Goal: Task Accomplishment & Management: Use online tool/utility

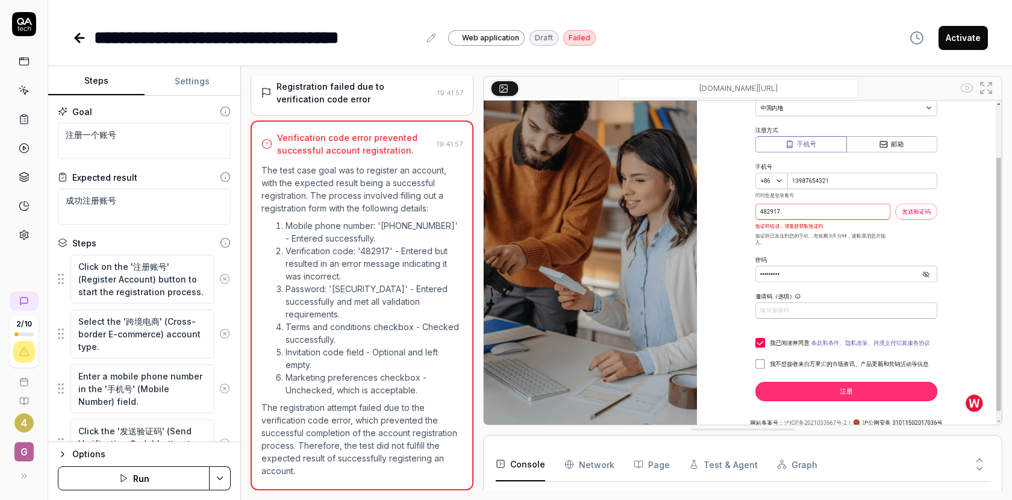
scroll to position [495, 0]
click at [200, 75] on button "Settings" at bounding box center [193, 81] width 96 height 29
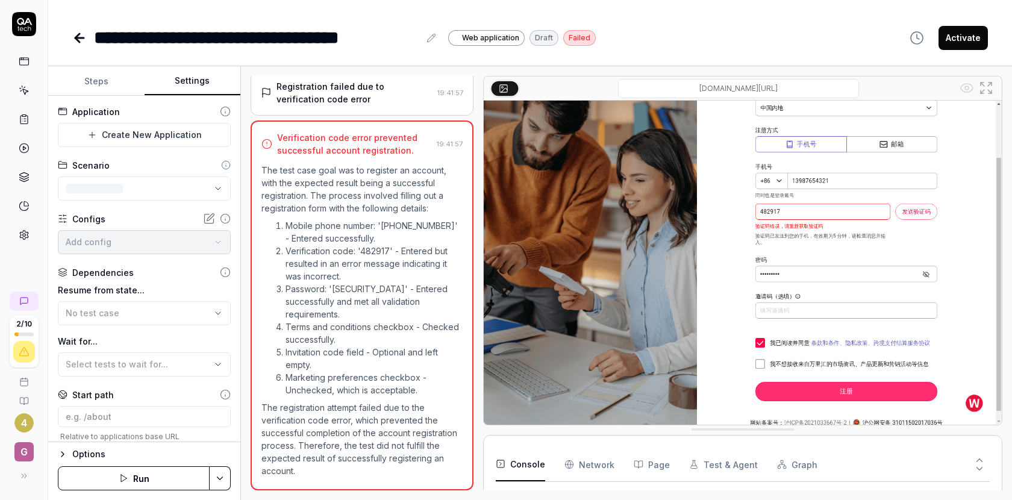
click at [200, 75] on button "Settings" at bounding box center [193, 81] width 96 height 29
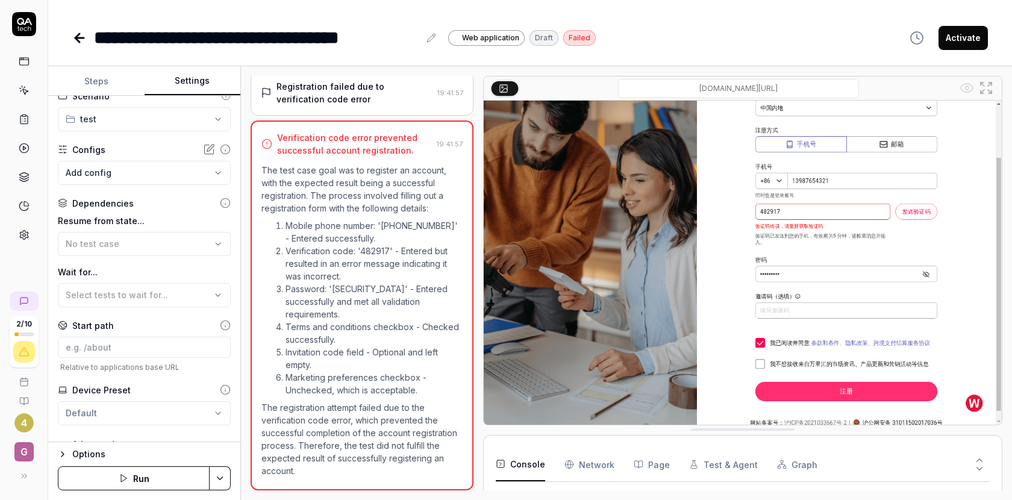
scroll to position [89, 0]
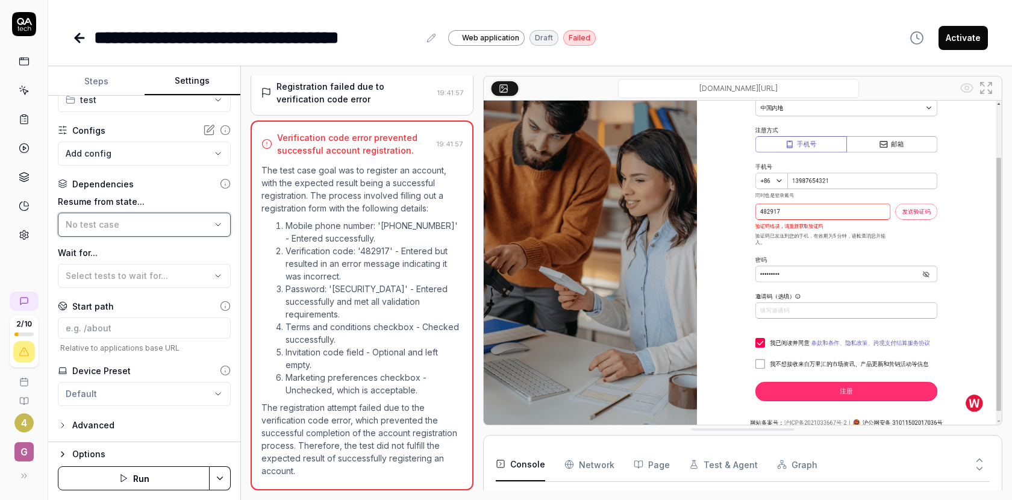
click at [198, 221] on div "No test case" at bounding box center [138, 224] width 145 height 13
click at [208, 273] on div "Select tests to wait for..." at bounding box center [138, 275] width 145 height 13
click at [229, 261] on div "Wait for... Select tests to wait for..." at bounding box center [144, 267] width 173 height 42
click at [192, 387] on html "**********" at bounding box center [506, 250] width 1012 height 500
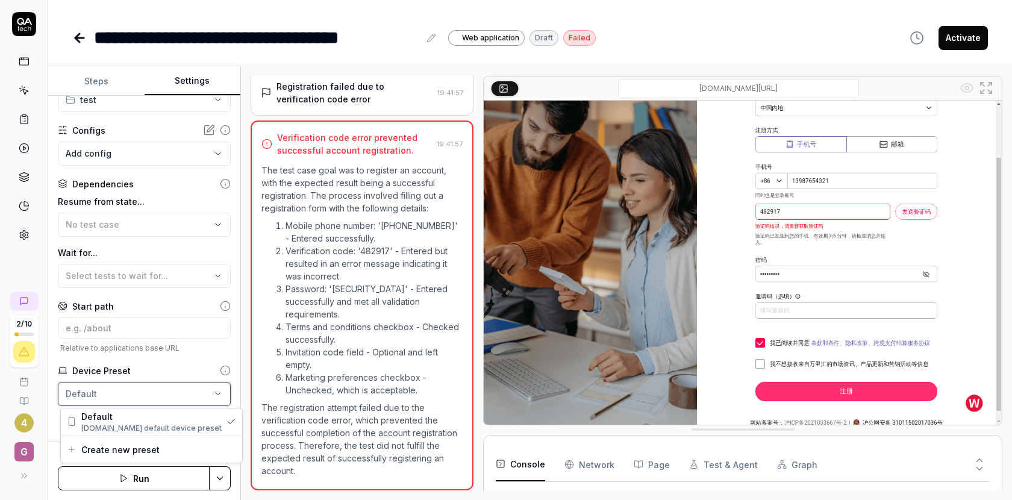
click at [195, 368] on html "**********" at bounding box center [506, 250] width 1012 height 500
click at [89, 448] on div "Options" at bounding box center [151, 454] width 158 height 14
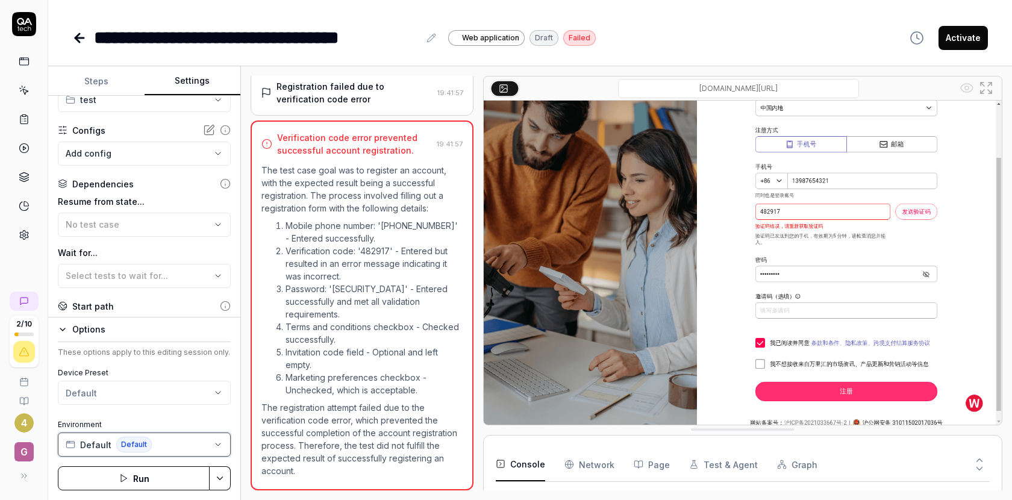
click at [182, 437] on button "Default Default" at bounding box center [144, 445] width 173 height 24
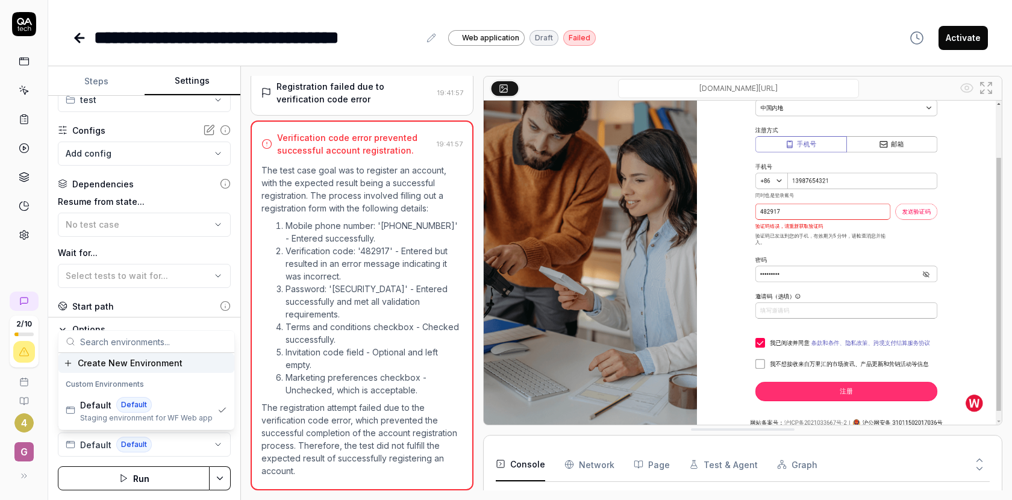
click at [196, 368] on div "Create New Environment" at bounding box center [146, 363] width 176 height 20
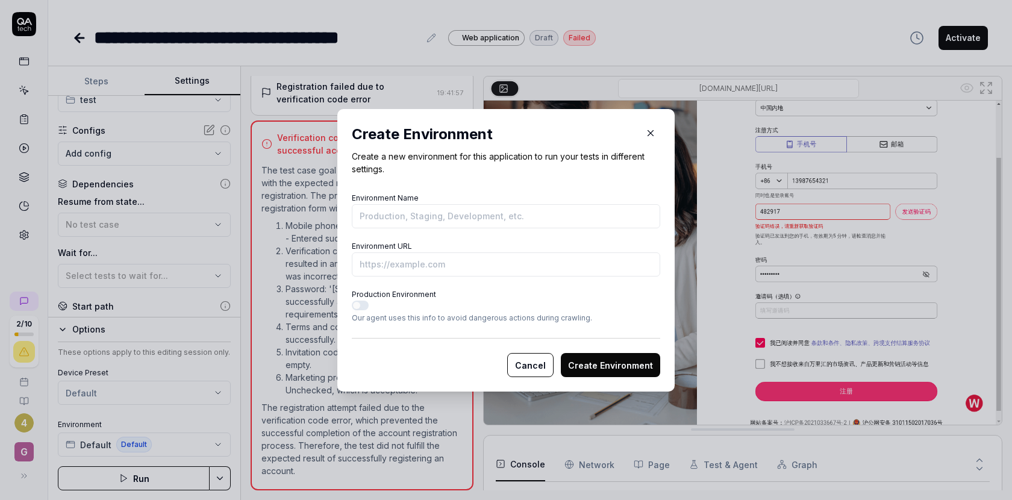
drag, startPoint x: 247, startPoint y: 375, endPoint x: 245, endPoint y: 390, distance: 15.3
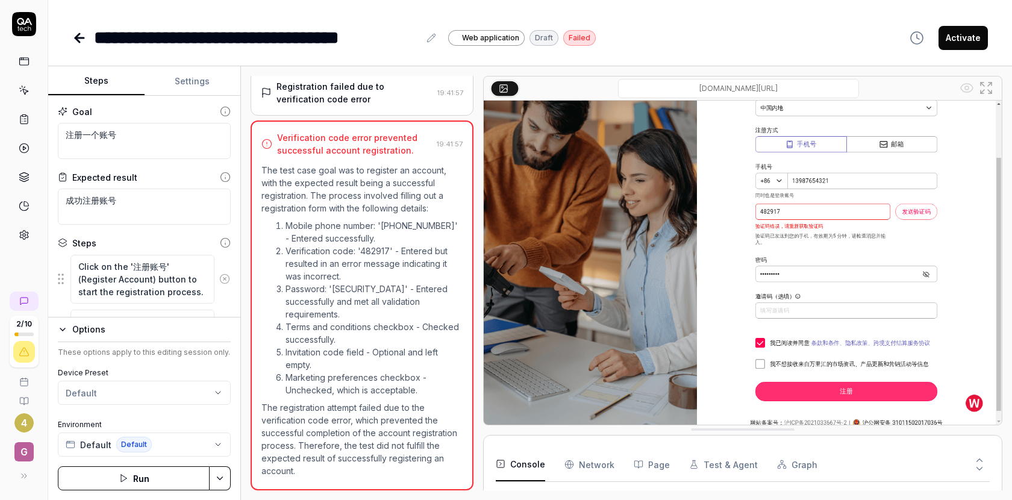
click at [99, 83] on button "Steps" at bounding box center [96, 81] width 96 height 29
click at [64, 331] on icon "button" at bounding box center [63, 330] width 10 height 10
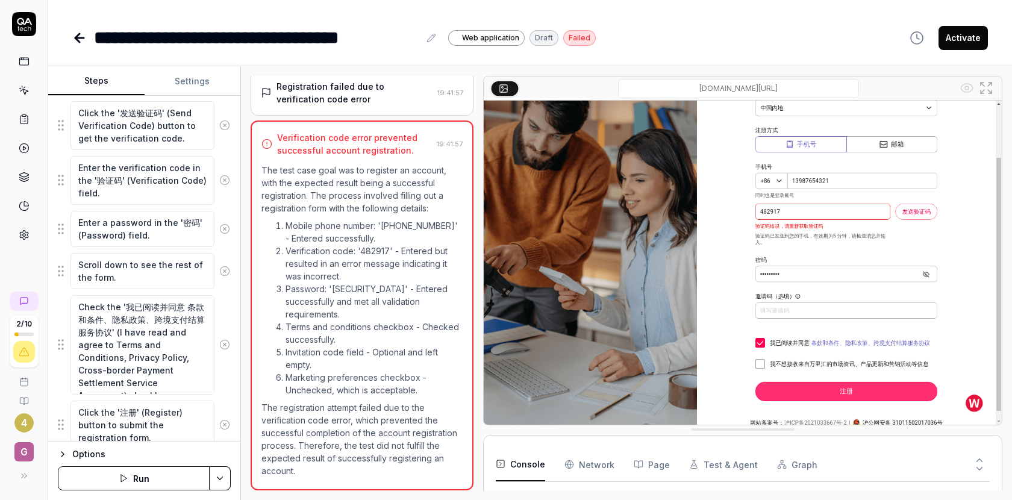
scroll to position [363, 0]
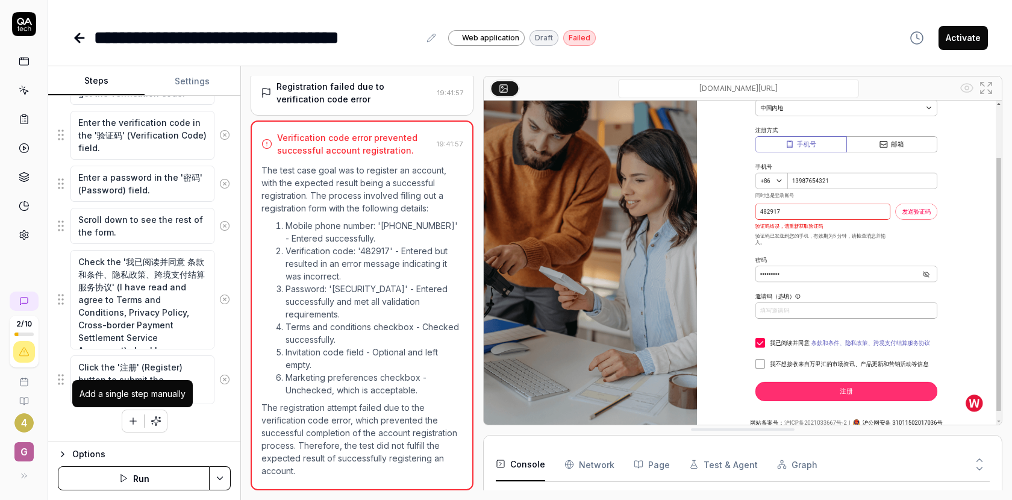
click at [128, 423] on icon "button" at bounding box center [133, 421] width 11 height 11
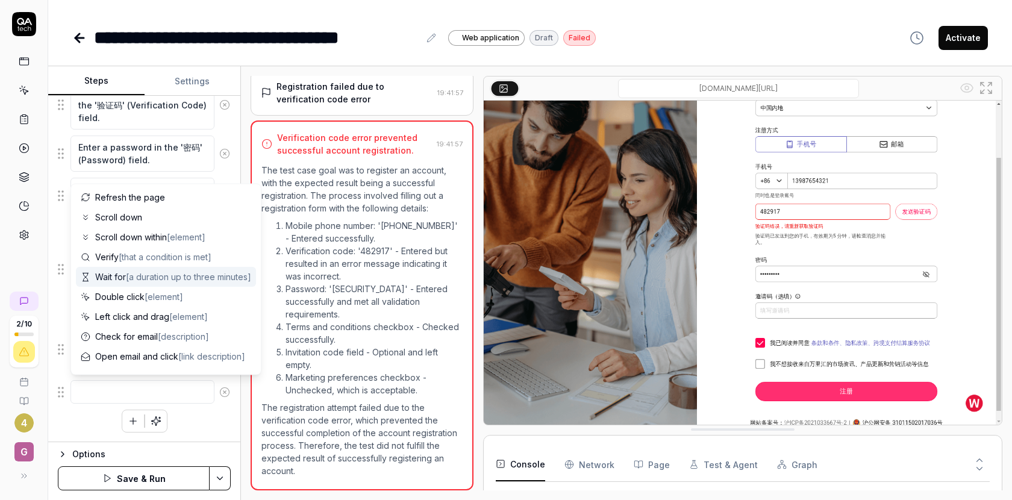
scroll to position [117, 0]
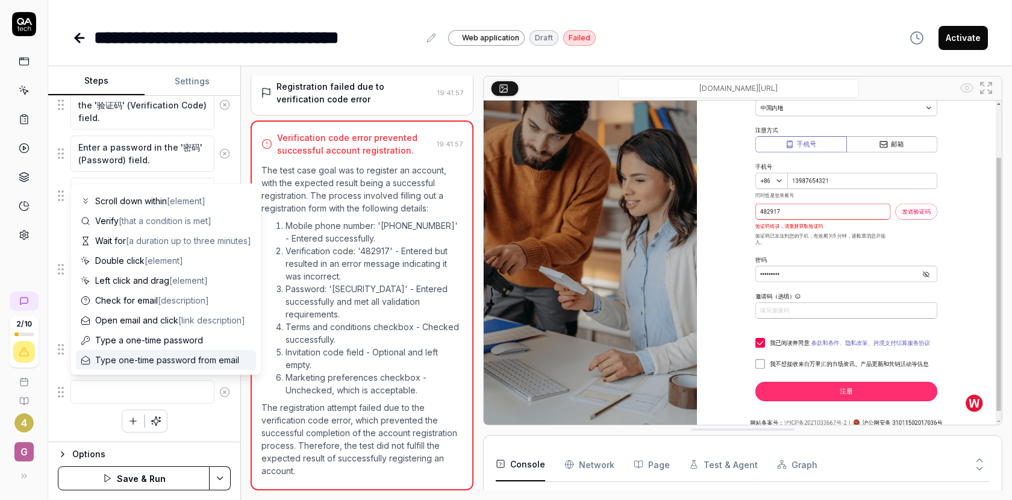
click at [197, 418] on div "Click on the '注册账号' (Register Account) button to start the registration process…" at bounding box center [144, 147] width 173 height 572
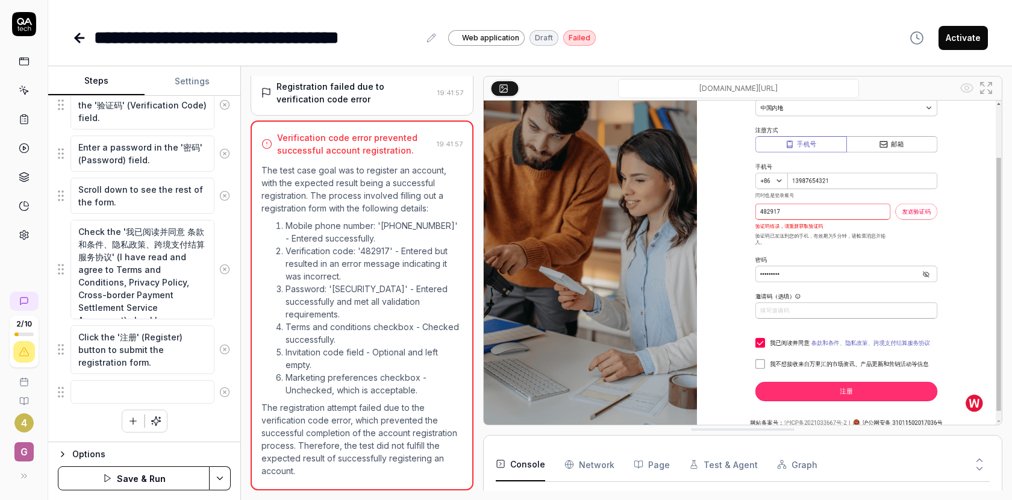
click at [219, 393] on icon at bounding box center [224, 392] width 11 height 11
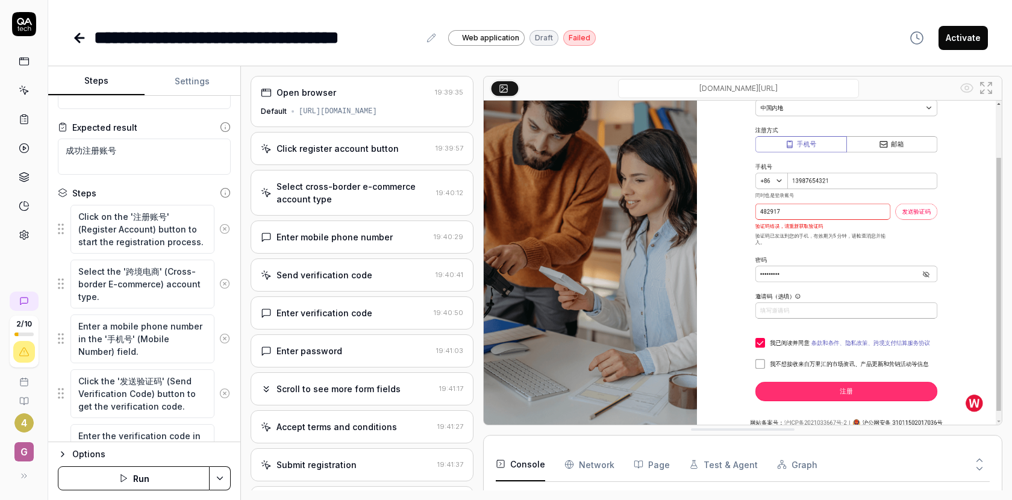
scroll to position [0, 0]
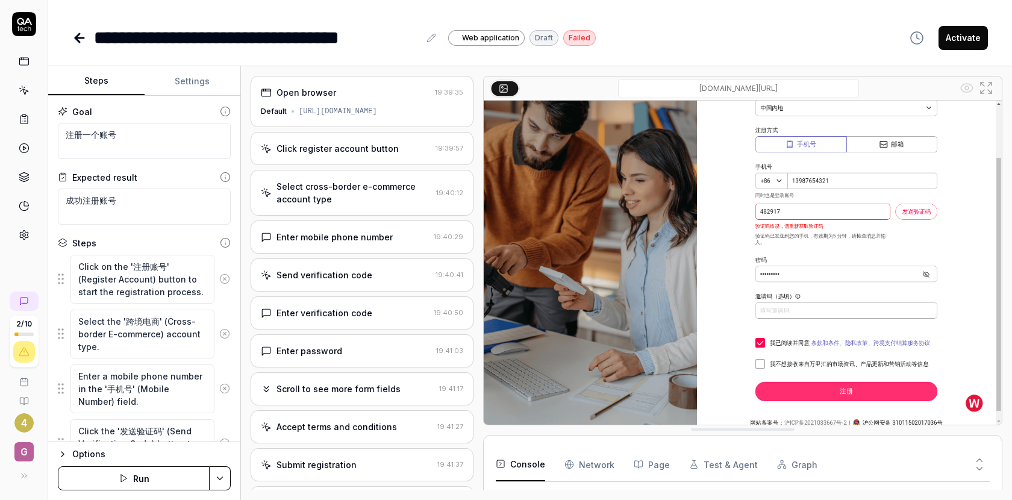
click at [325, 140] on div "Click register account button 19:39:57" at bounding box center [362, 148] width 223 height 33
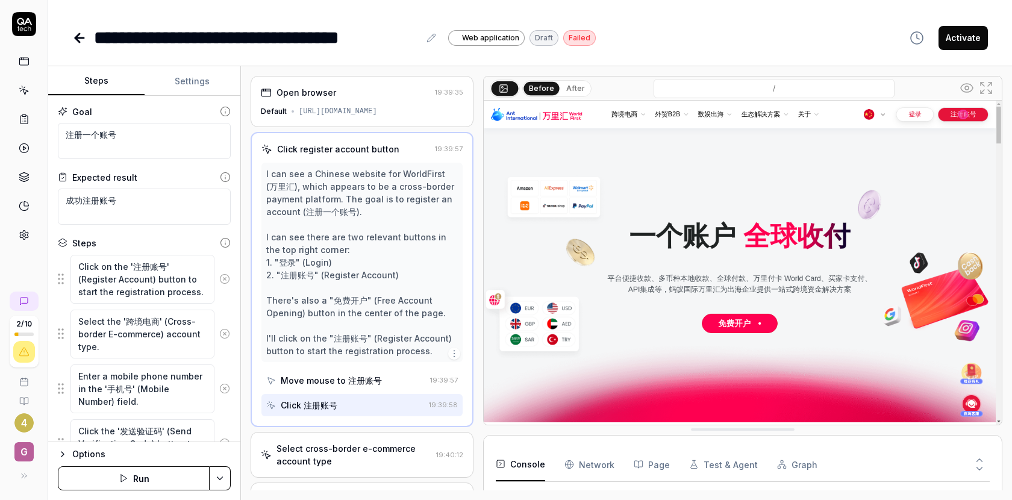
click at [326, 141] on div "Click register account button 19:39:57 I can see a Chinese website for WorldFir…" at bounding box center [362, 279] width 223 height 295
click at [366, 147] on div "Click register account button" at bounding box center [338, 149] width 122 height 13
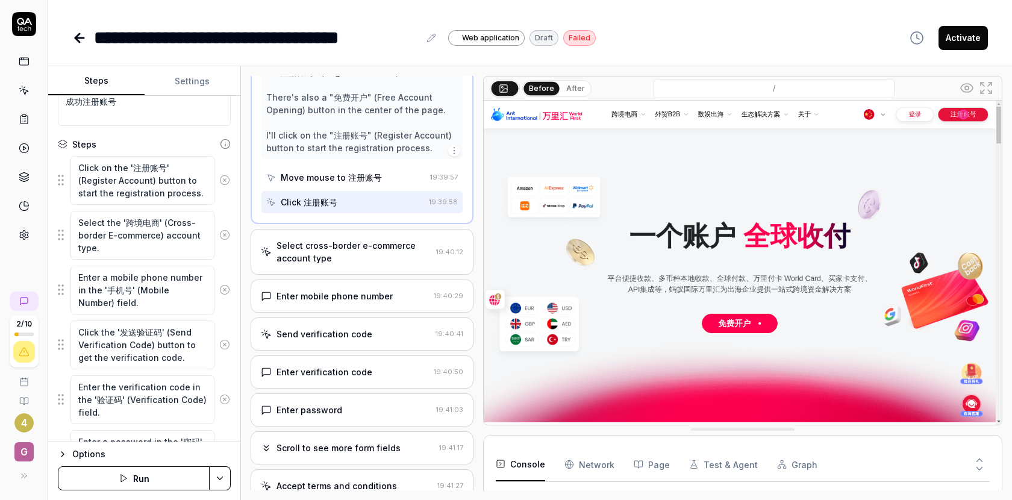
scroll to position [100, 0]
click at [291, 341] on div "Send verification code 19:40:41" at bounding box center [362, 334] width 223 height 33
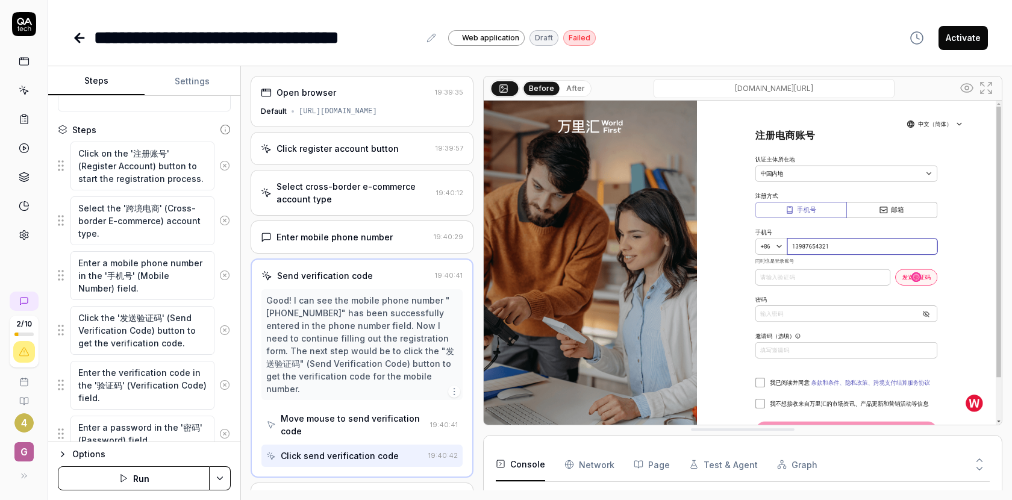
scroll to position [117, 0]
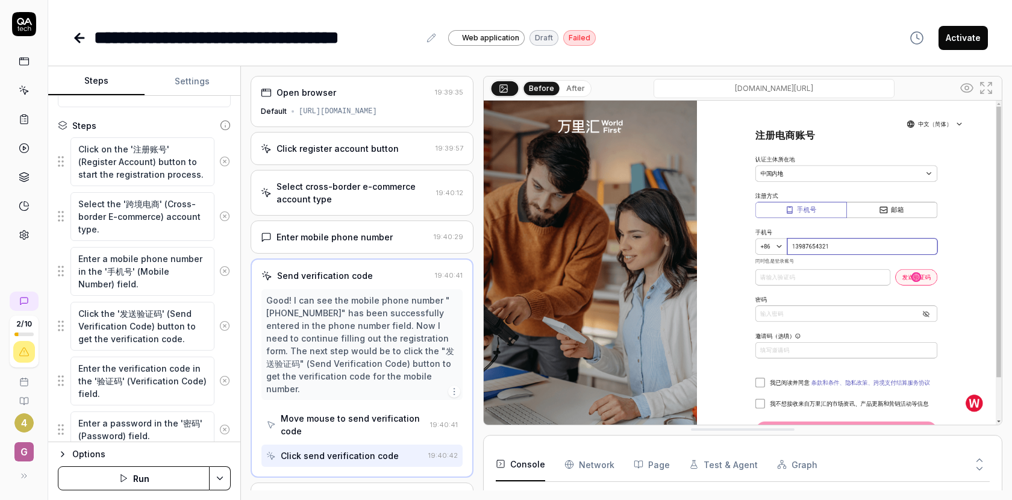
click at [343, 275] on div "Send verification code" at bounding box center [325, 275] width 96 height 13
click at [318, 274] on div "Send verification code" at bounding box center [325, 275] width 96 height 13
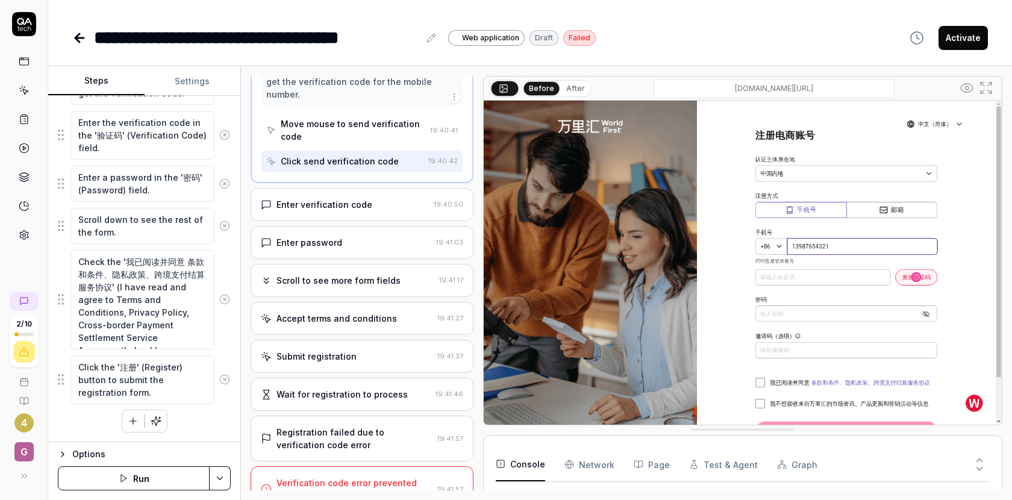
scroll to position [304, 0]
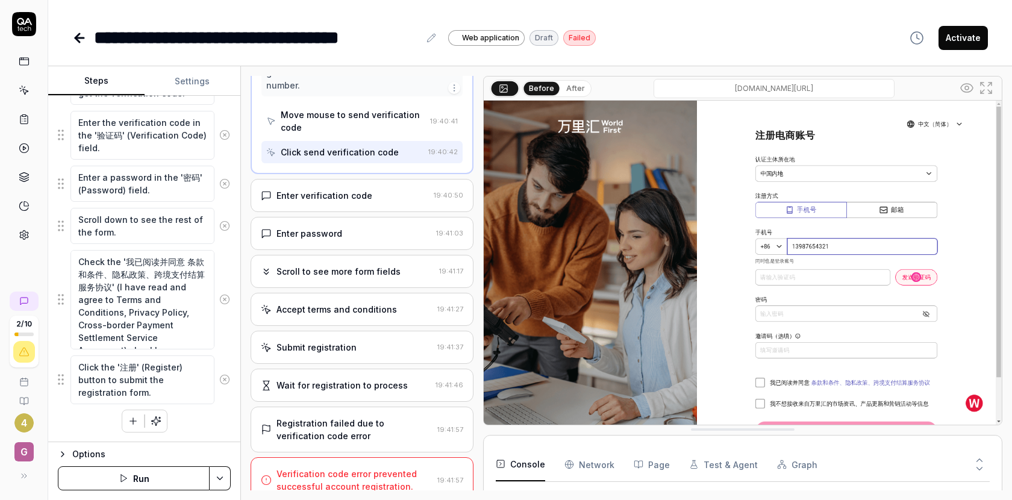
click at [134, 418] on icon "button" at bounding box center [133, 421] width 11 height 11
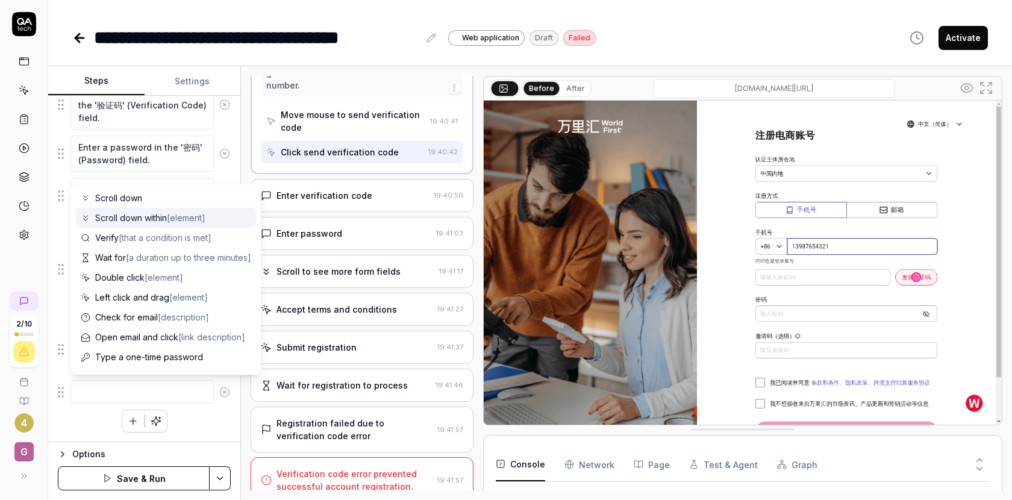
scroll to position [117, 0]
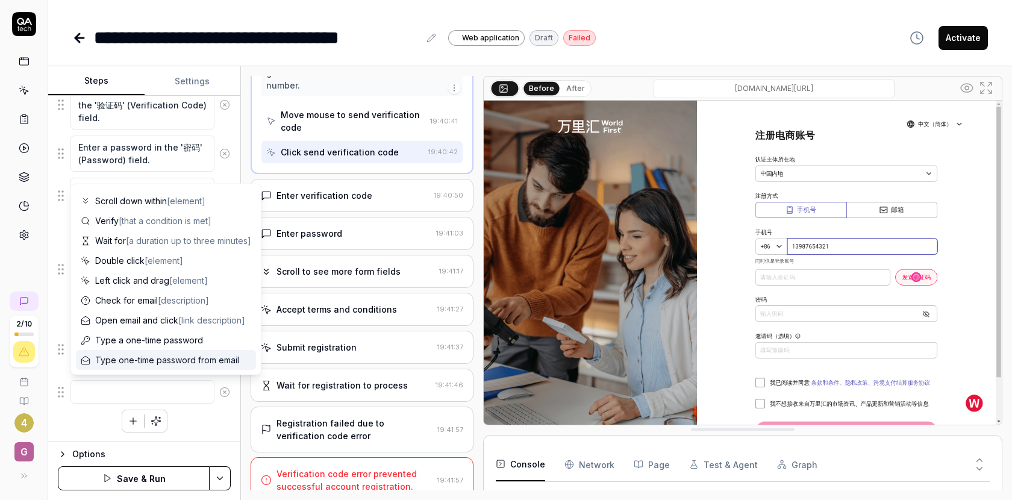
click at [223, 417] on div "Click on the '注册账号' (Register Account) button to start the registration process…" at bounding box center [144, 147] width 173 height 572
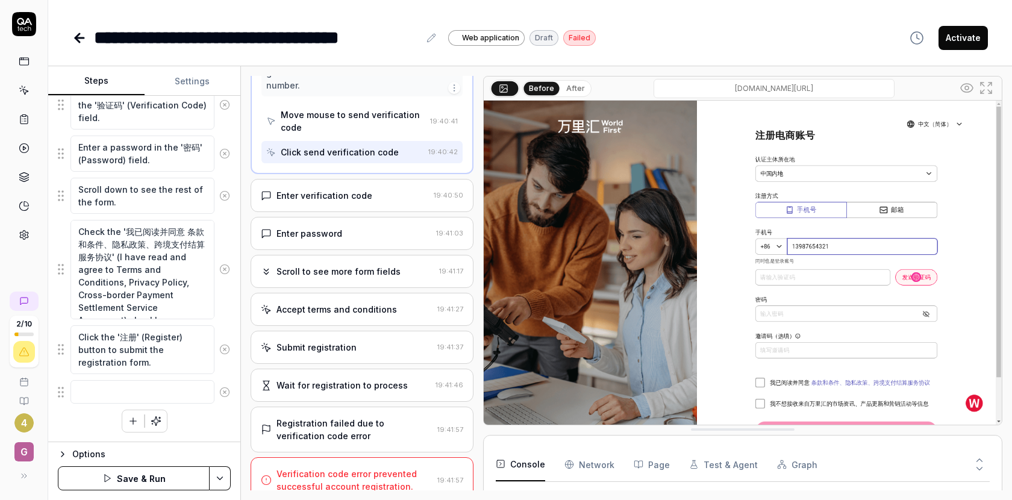
click at [370, 189] on div "Enter verification code" at bounding box center [345, 195] width 168 height 13
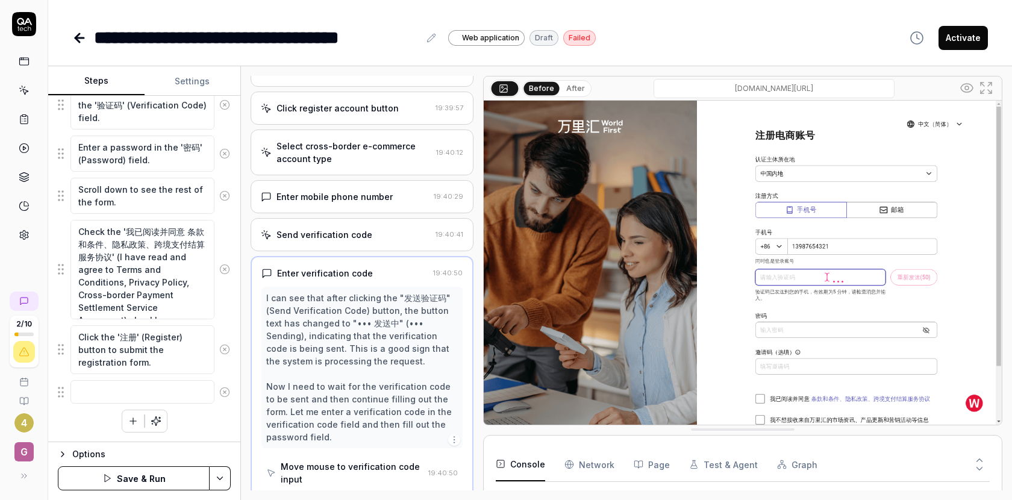
scroll to position [41, 0]
click at [317, 271] on div "Enter verification code" at bounding box center [325, 272] width 96 height 13
click at [317, 277] on div "Enter verification code" at bounding box center [325, 272] width 96 height 13
click at [324, 239] on div "Send verification code" at bounding box center [325, 234] width 96 height 13
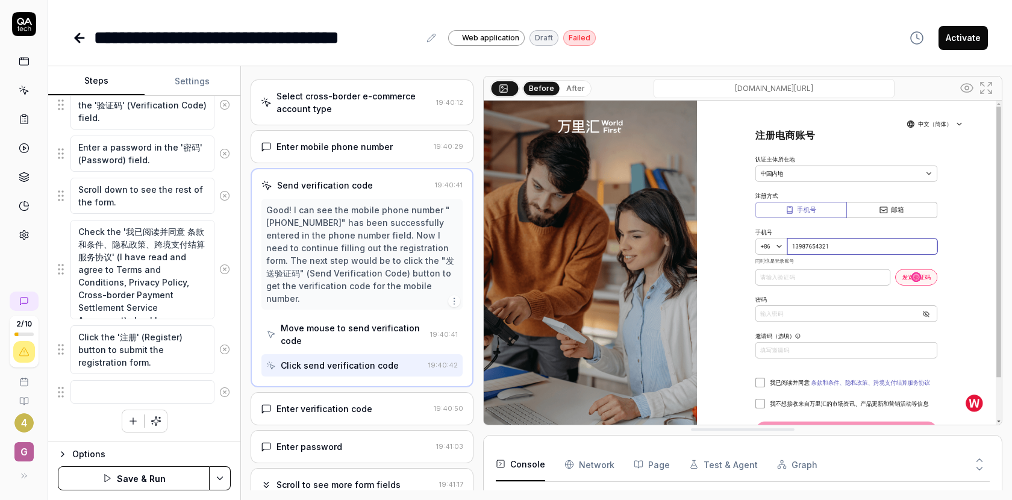
scroll to position [96, 0]
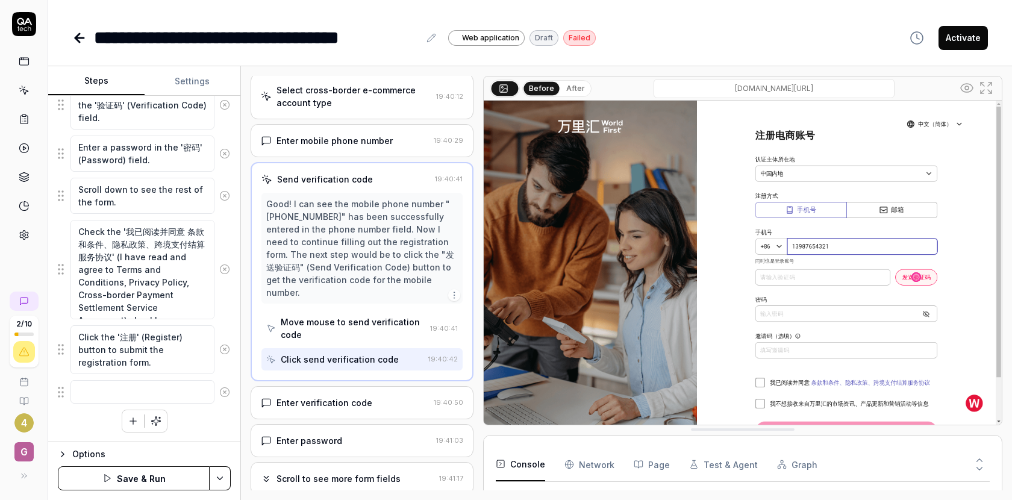
click at [313, 396] on div "Enter verification code" at bounding box center [325, 402] width 96 height 13
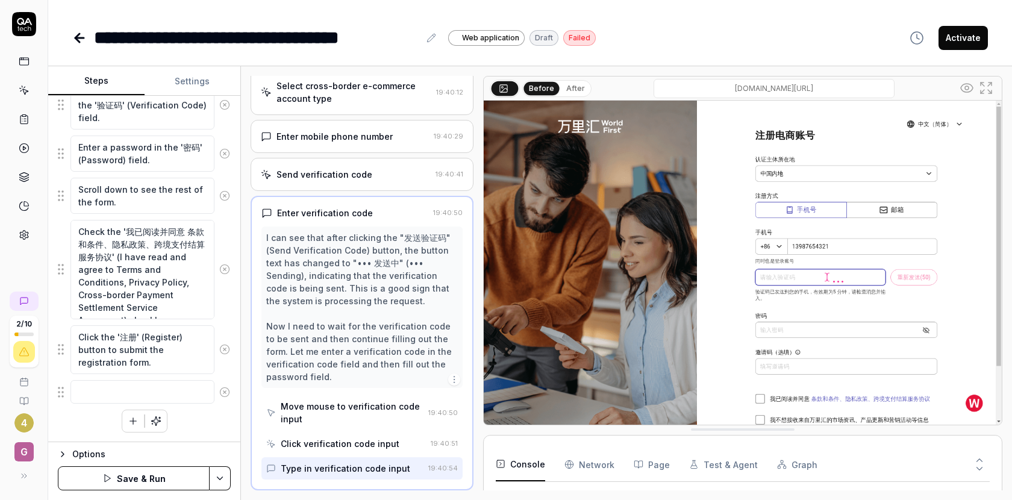
click at [329, 213] on div "Enter verification code" at bounding box center [325, 213] width 96 height 13
click at [440, 207] on div "Enter verification code 19:40:50" at bounding box center [362, 213] width 201 height 13
click at [280, 210] on div "Enter verification code" at bounding box center [325, 213] width 96 height 13
click at [332, 217] on div "Enter verification code" at bounding box center [325, 213] width 96 height 13
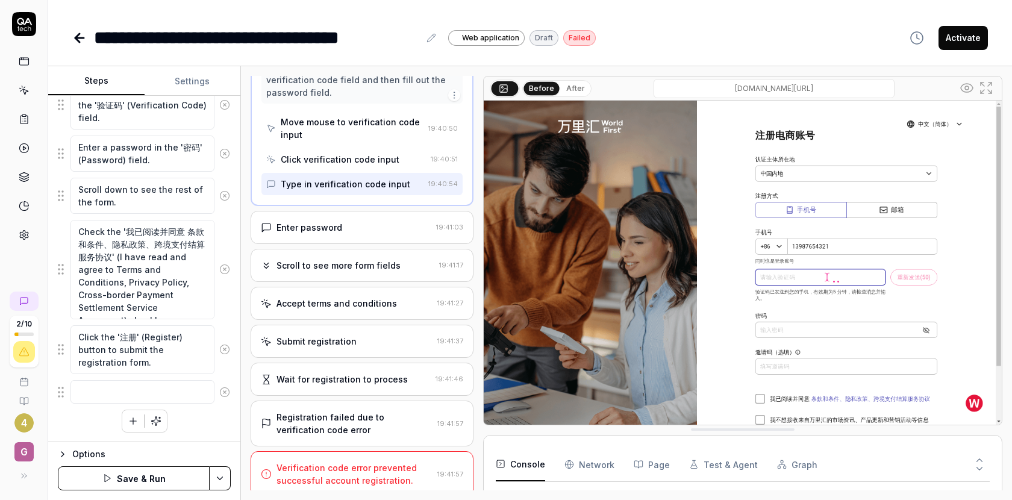
scroll to position [392, 0]
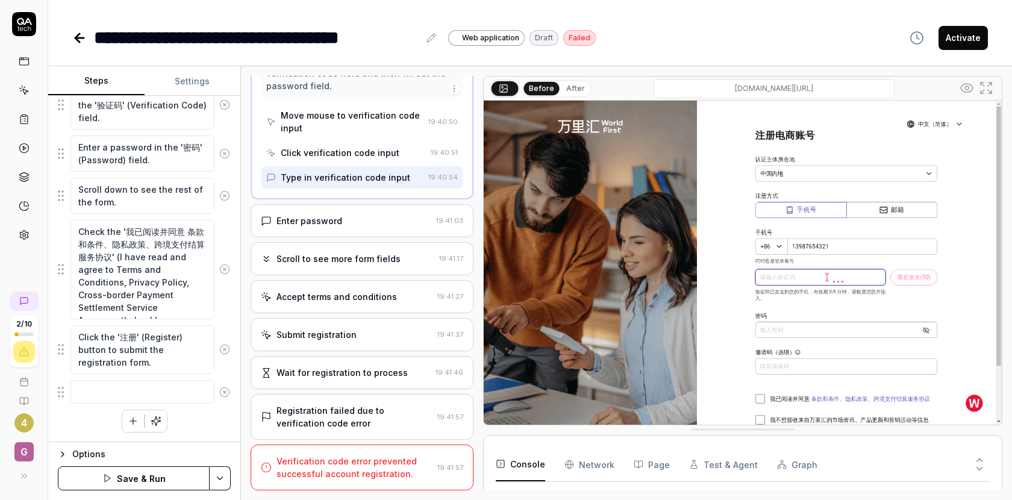
click at [342, 255] on div "Scroll to see more form fields" at bounding box center [339, 258] width 124 height 13
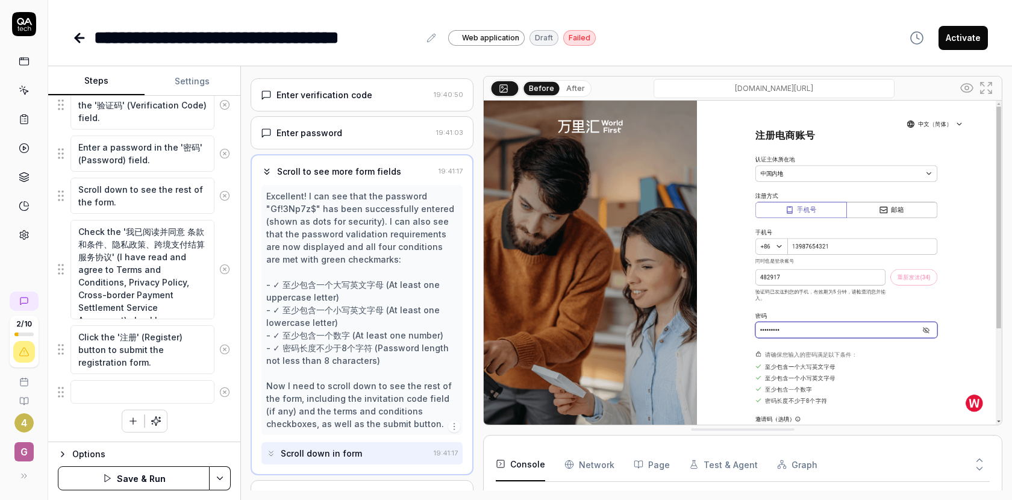
scroll to position [203, 0]
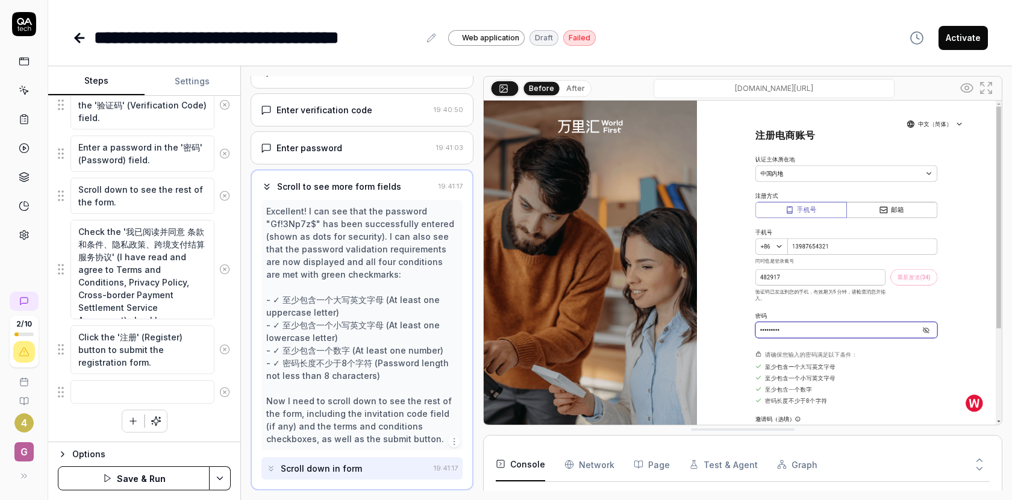
click at [339, 155] on div "Enter password 19:41:03" at bounding box center [362, 147] width 223 height 33
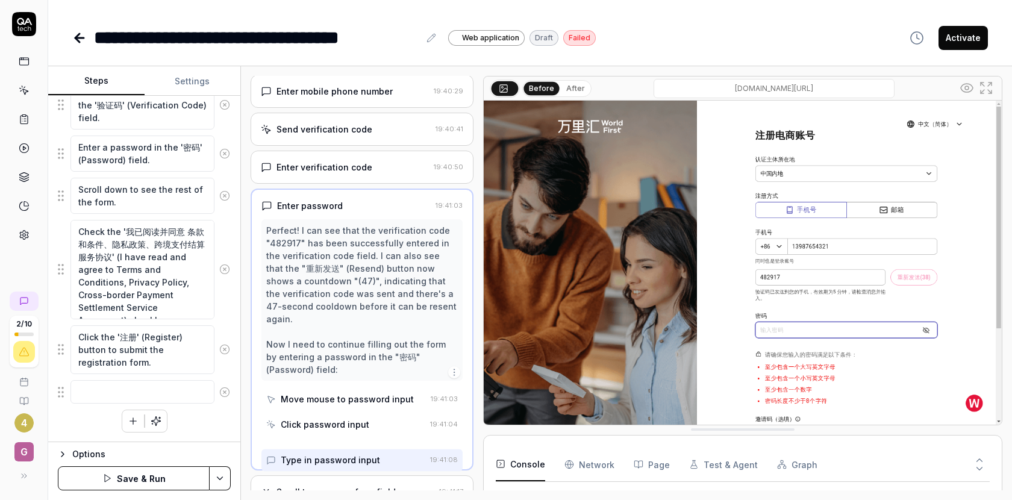
scroll to position [113, 0]
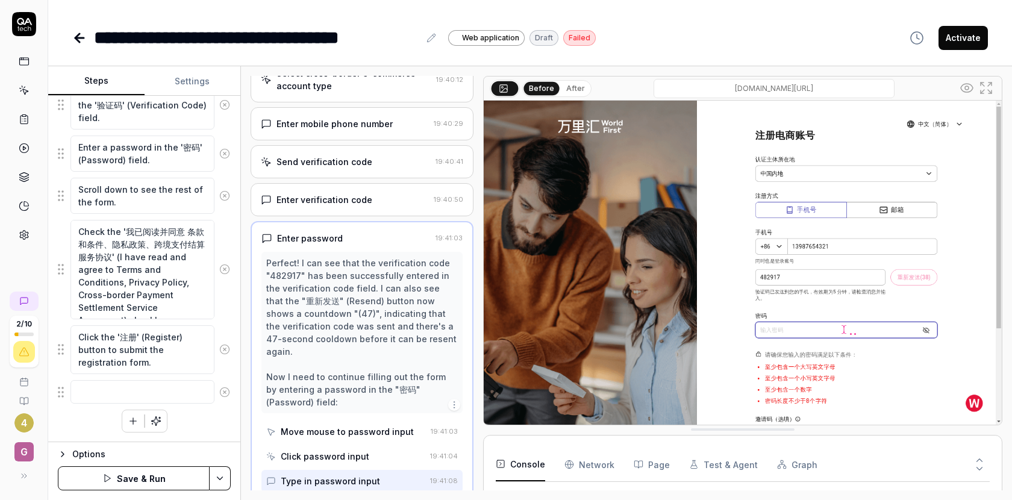
click at [340, 168] on div "Send verification code" at bounding box center [325, 161] width 96 height 13
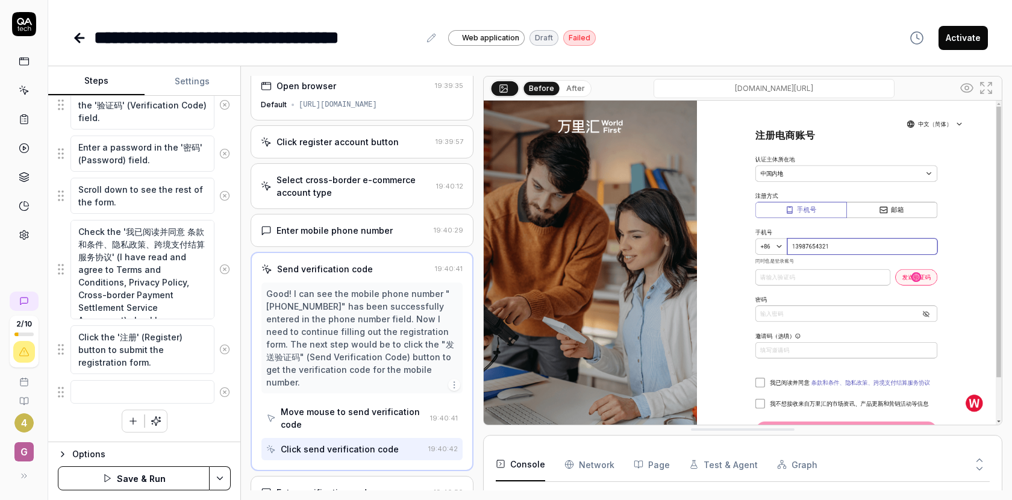
scroll to position [0, 0]
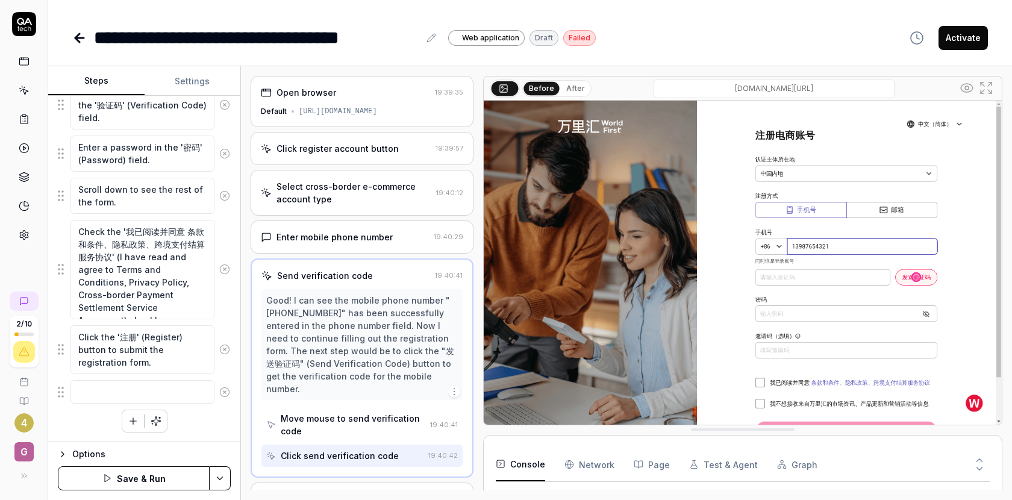
click at [328, 203] on div "Select cross-border e-commerce account type" at bounding box center [354, 192] width 155 height 25
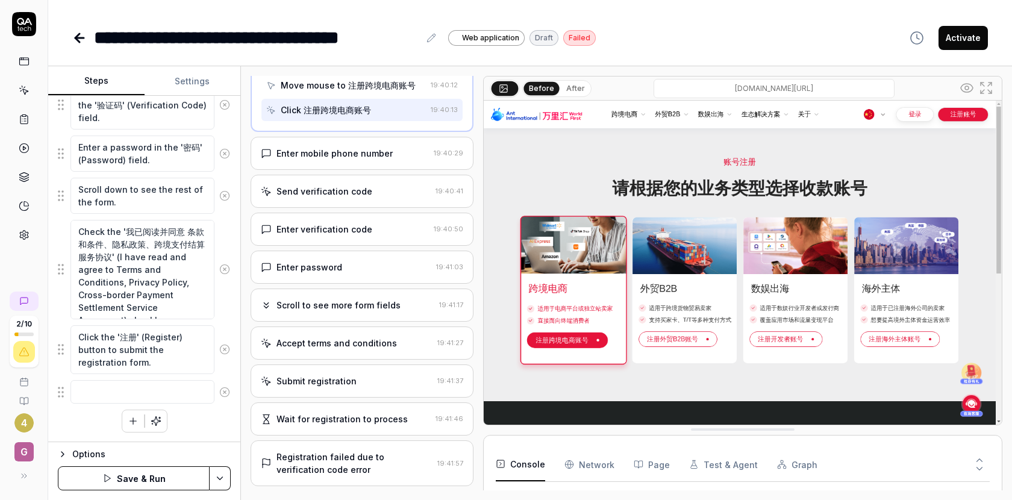
scroll to position [531, 0]
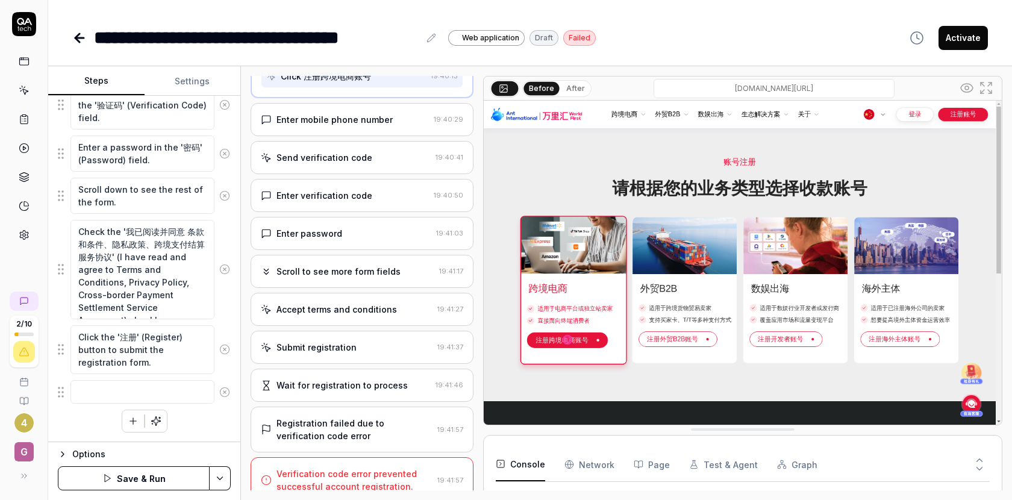
click at [316, 341] on div "Submit registration" at bounding box center [317, 347] width 80 height 13
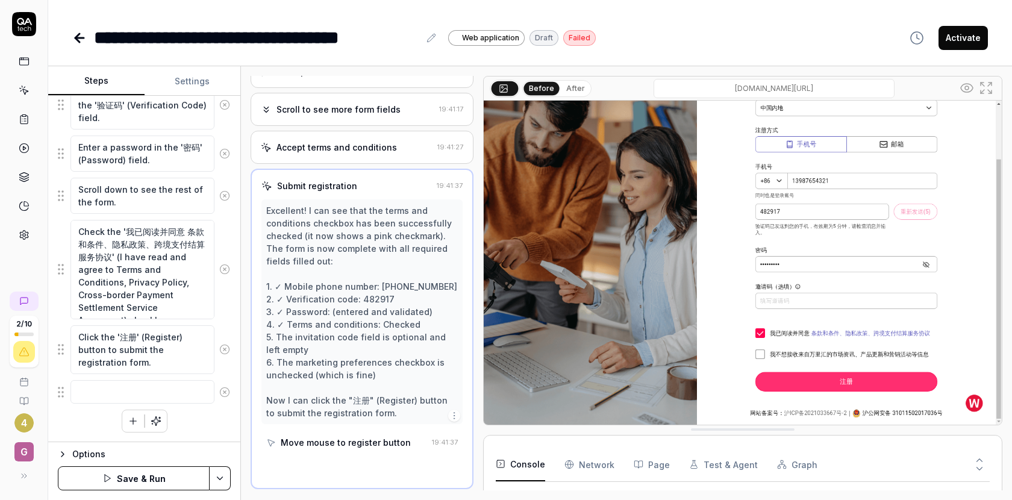
scroll to position [278, 0]
click at [340, 154] on div "Accept terms and conditions" at bounding box center [337, 148] width 121 height 13
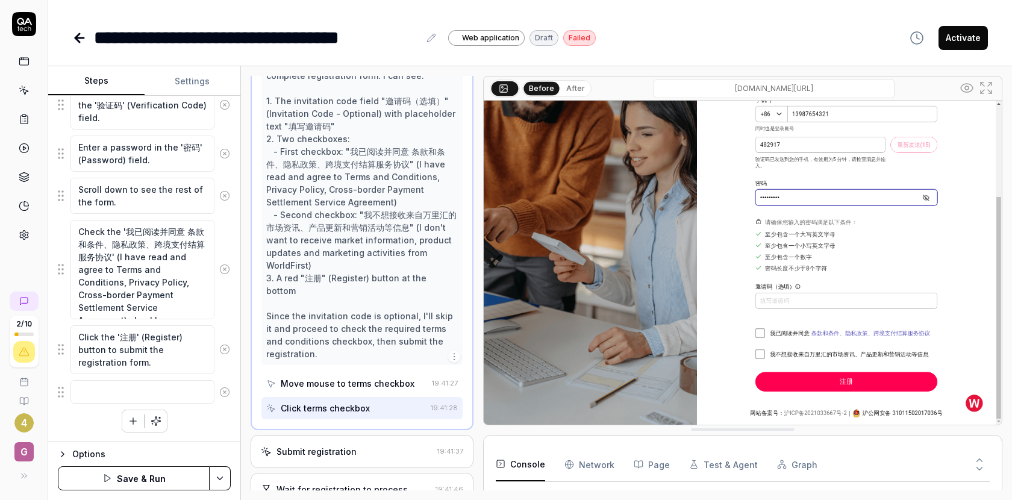
scroll to position [424, 0]
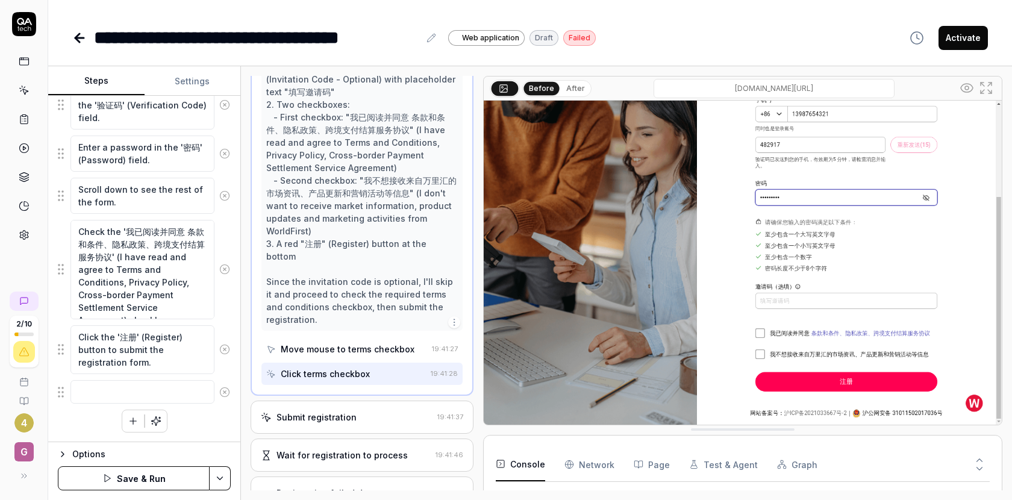
click at [309, 449] on div "Wait for registration to process" at bounding box center [342, 455] width 131 height 13
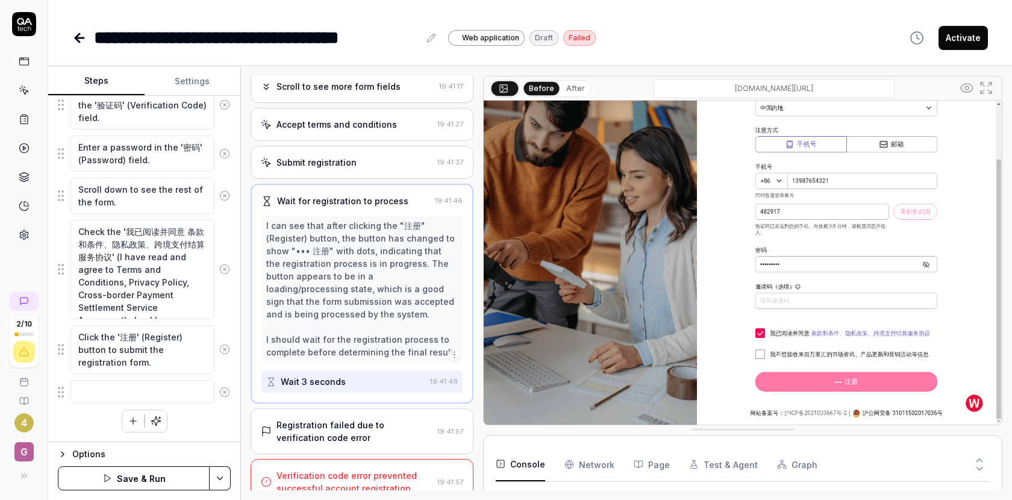
scroll to position [317, 0]
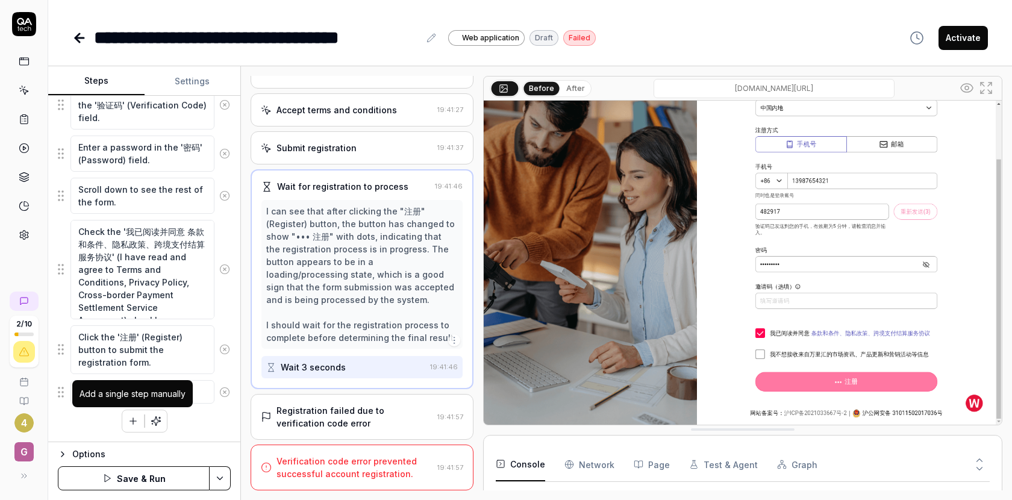
click at [127, 418] on button "button" at bounding box center [133, 421] width 22 height 22
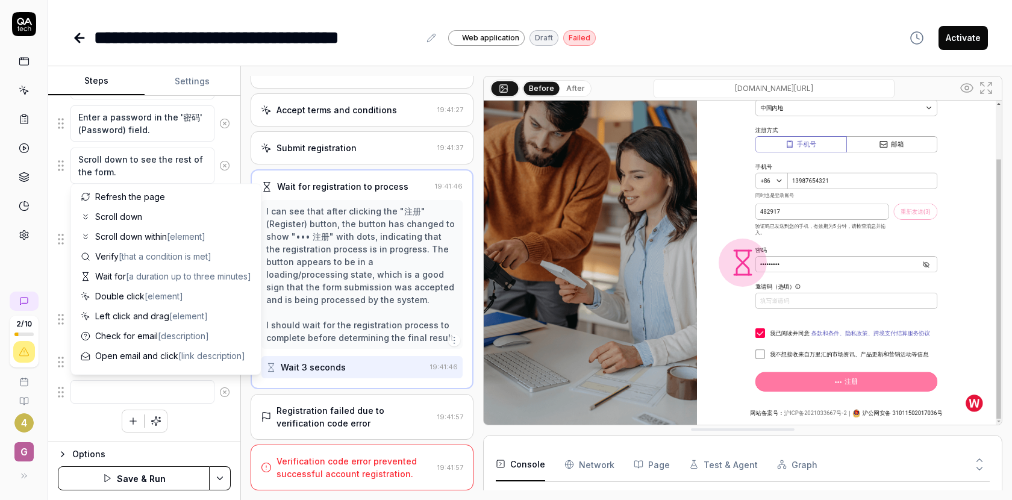
scroll to position [0, 0]
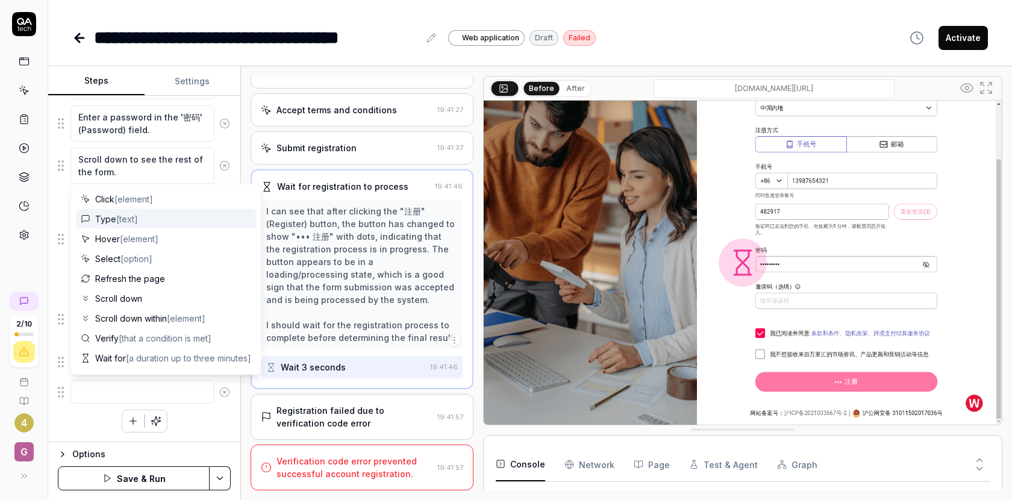
click at [242, 137] on div "Steps Settings Goal 注册一个账号 Expected result 成功注册账号 Steps Click on the '注册账号' (Re…" at bounding box center [530, 283] width 964 height 434
click at [230, 147] on div "Scroll down to see the rest of the form." at bounding box center [144, 165] width 173 height 37
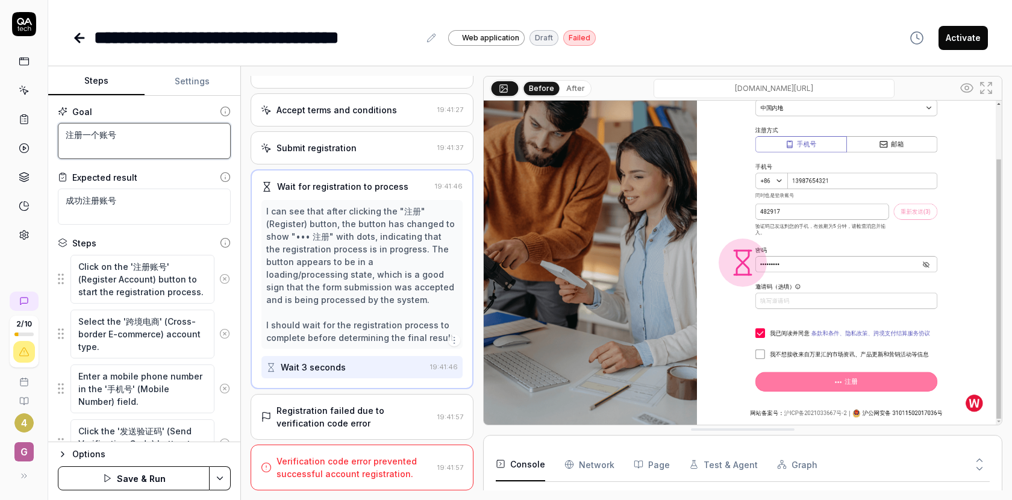
click at [147, 152] on textarea "注册一个账号" at bounding box center [144, 141] width 173 height 36
click at [130, 292] on textarea "Click on the '注册账号' (Register Account) button to start the registration process." at bounding box center [142, 279] width 144 height 49
paste textarea "注册一个账号"
type textarea "*"
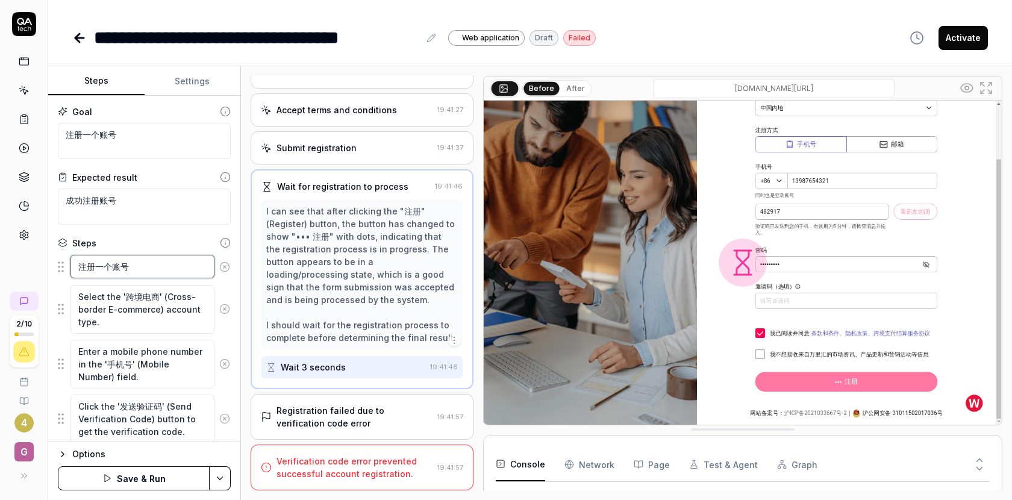
type textarea "注册一个账号"
click at [220, 305] on icon at bounding box center [224, 309] width 11 height 11
click at [222, 316] on button at bounding box center [225, 309] width 20 height 24
click at [223, 313] on circle at bounding box center [225, 309] width 9 height 9
click at [223, 360] on circle at bounding box center [225, 364] width 9 height 9
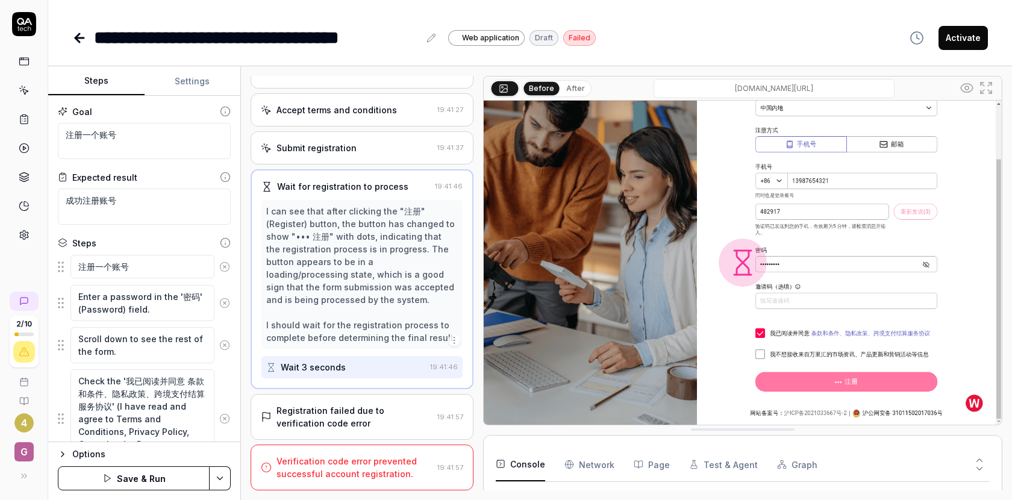
click at [223, 313] on button at bounding box center [225, 303] width 20 height 24
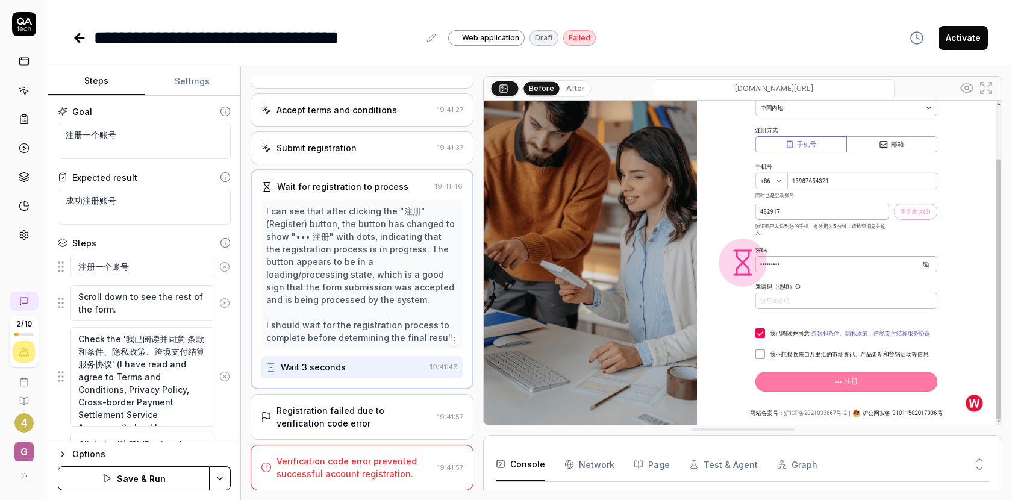
click at [223, 313] on button at bounding box center [225, 303] width 20 height 24
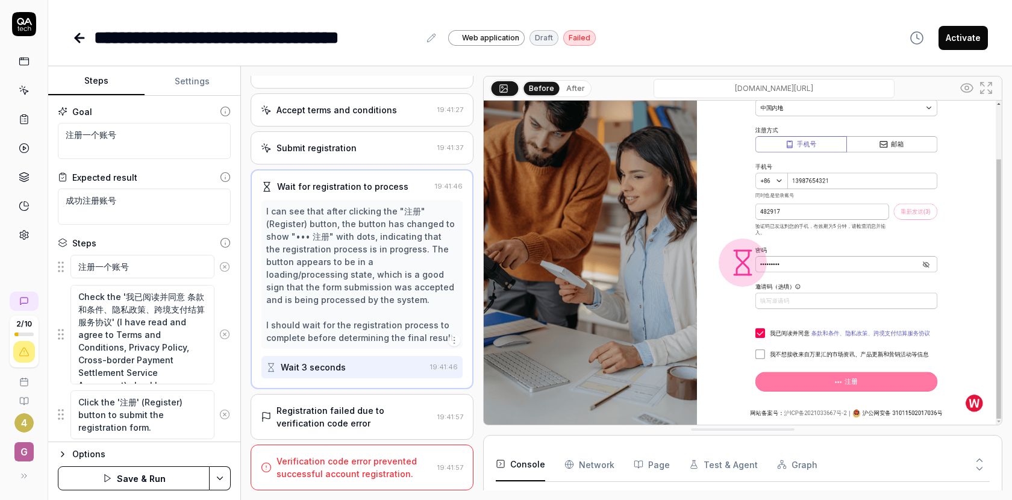
click at [225, 330] on icon at bounding box center [224, 334] width 11 height 11
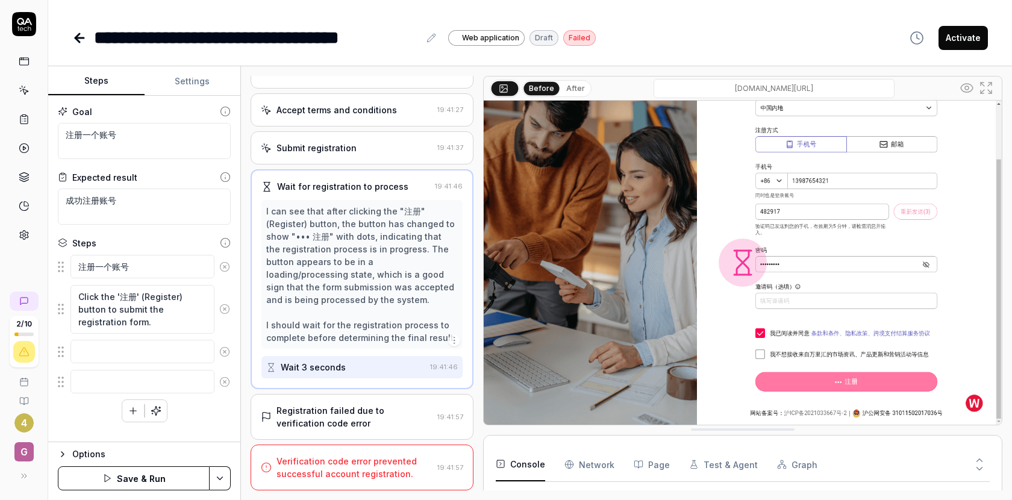
click at [224, 314] on icon at bounding box center [224, 309] width 11 height 11
click at [224, 298] on icon at bounding box center [224, 297] width 11 height 11
click at [224, 299] on icon at bounding box center [224, 297] width 11 height 11
click at [228, 242] on icon at bounding box center [225, 242] width 11 height 11
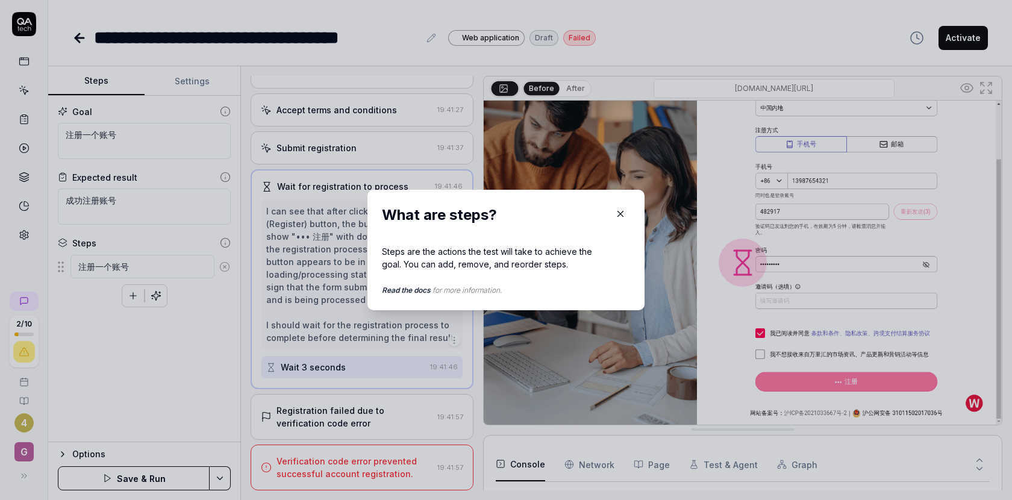
drag, startPoint x: 617, startPoint y: 212, endPoint x: 605, endPoint y: 212, distance: 12.1
click at [616, 212] on icon "button" at bounding box center [620, 213] width 11 height 11
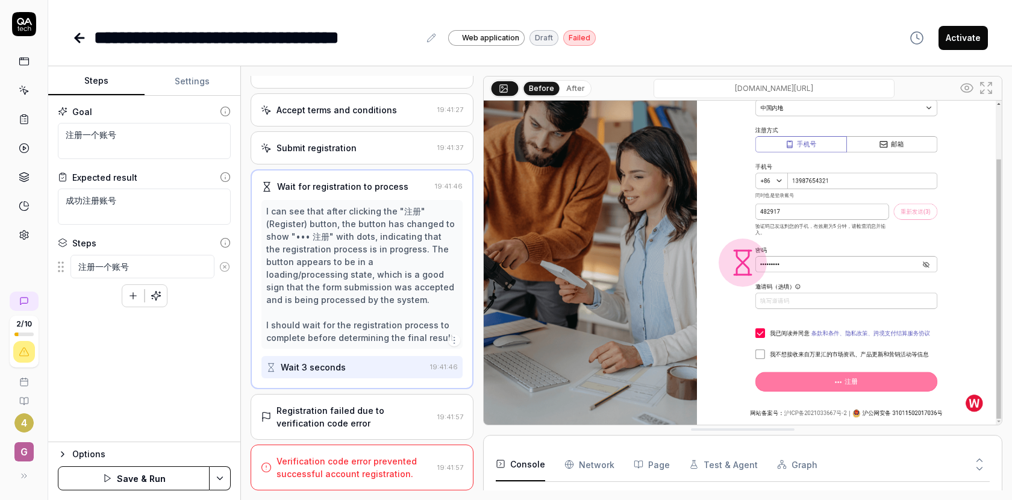
click at [227, 173] on circle at bounding box center [225, 177] width 9 height 9
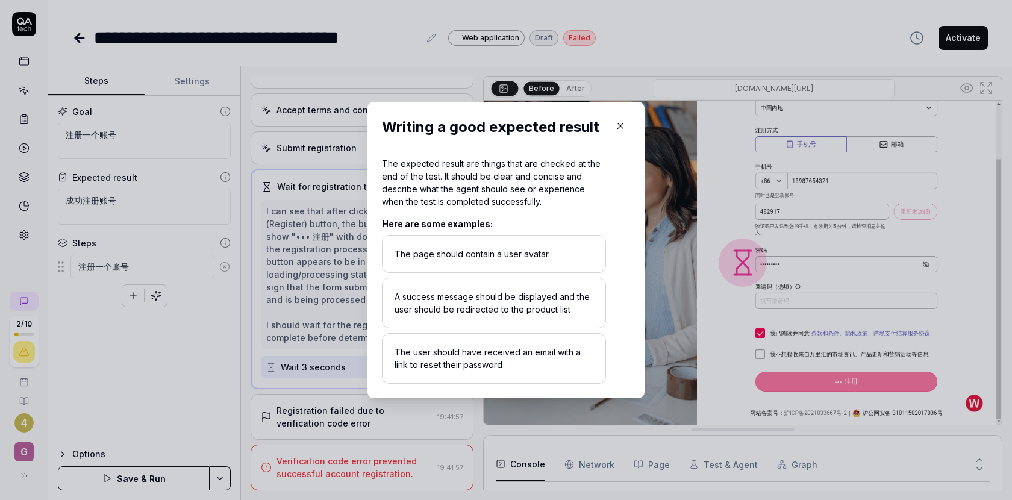
click at [619, 126] on icon "button" at bounding box center [620, 126] width 5 height 5
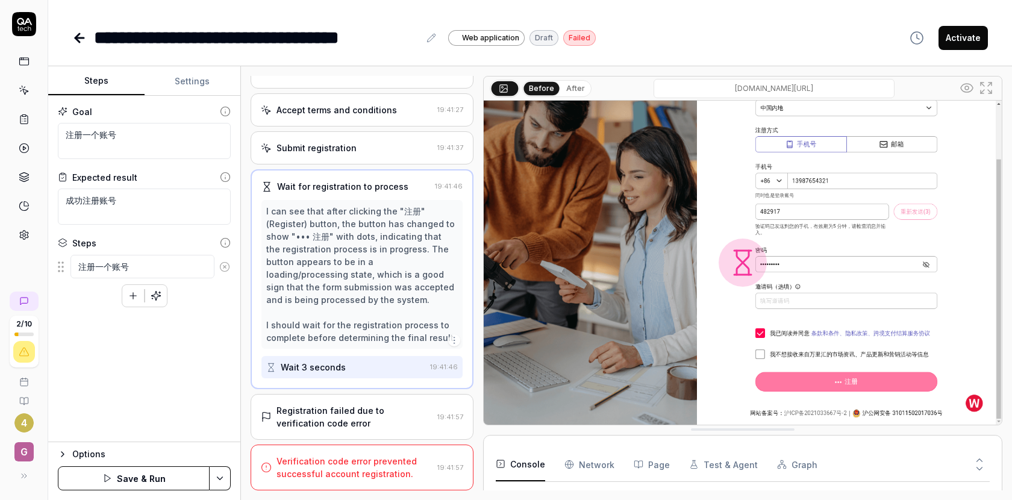
click at [226, 245] on icon at bounding box center [225, 242] width 11 height 11
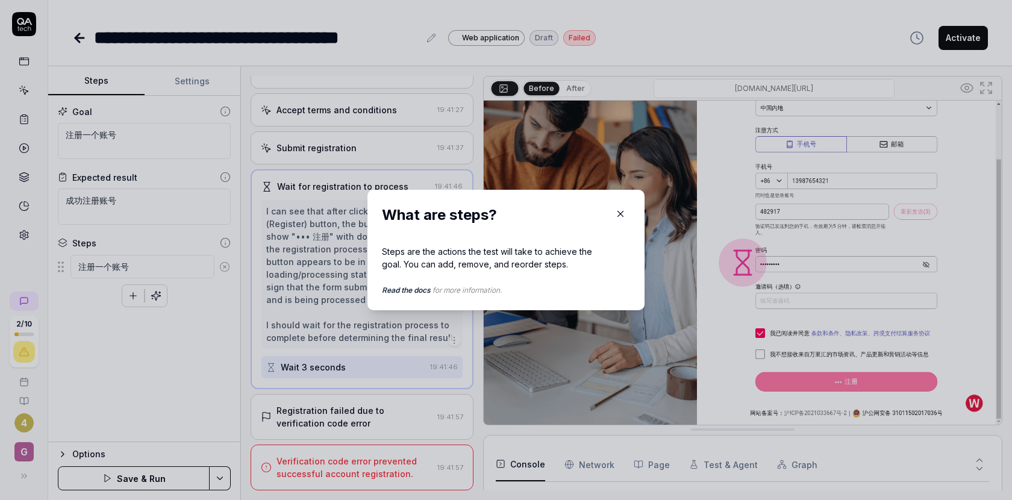
click at [450, 292] on div "Read the docs for more information." at bounding box center [494, 285] width 224 height 20
click at [424, 291] on link "Read the docs" at bounding box center [406, 290] width 49 height 9
click at [623, 210] on icon "button" at bounding box center [620, 213] width 11 height 11
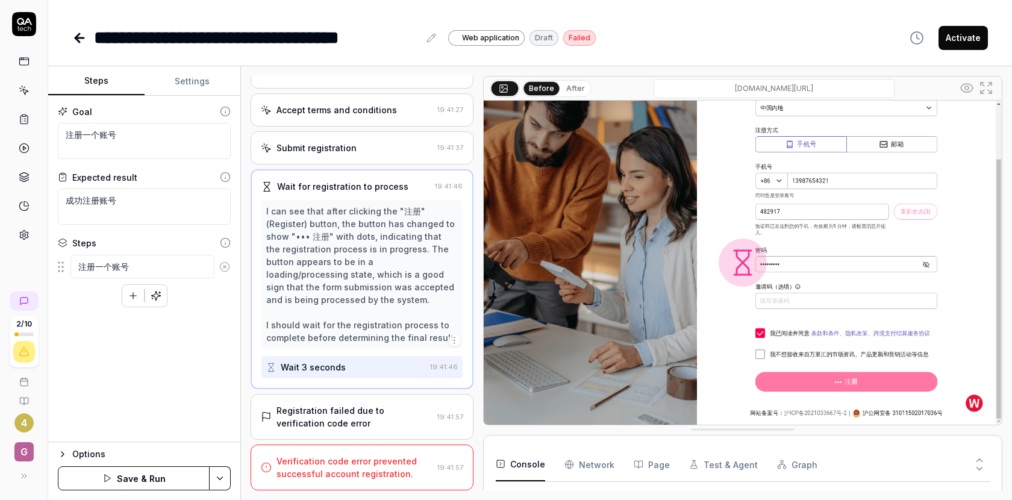
click at [139, 472] on button "Save & Run" at bounding box center [134, 478] width 152 height 24
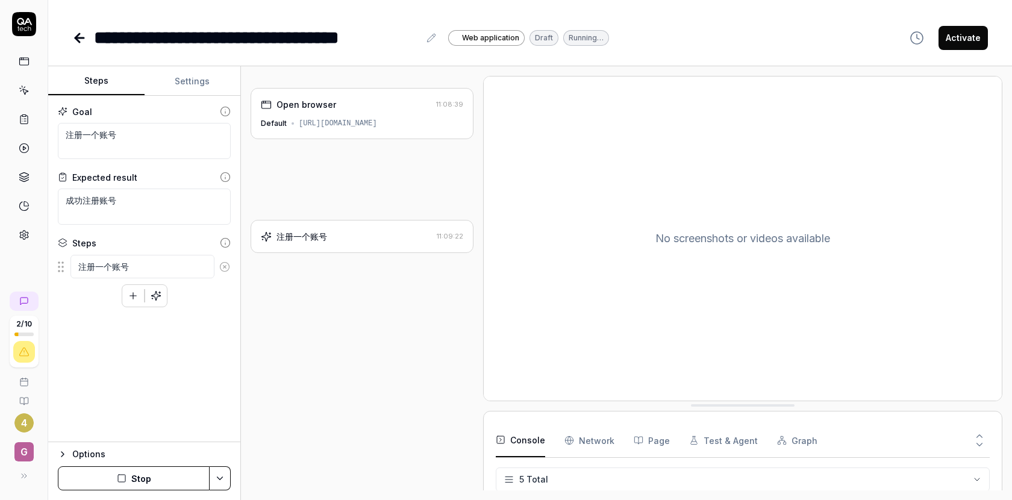
type textarea "*"
